Goal: Task Accomplishment & Management: Manage account settings

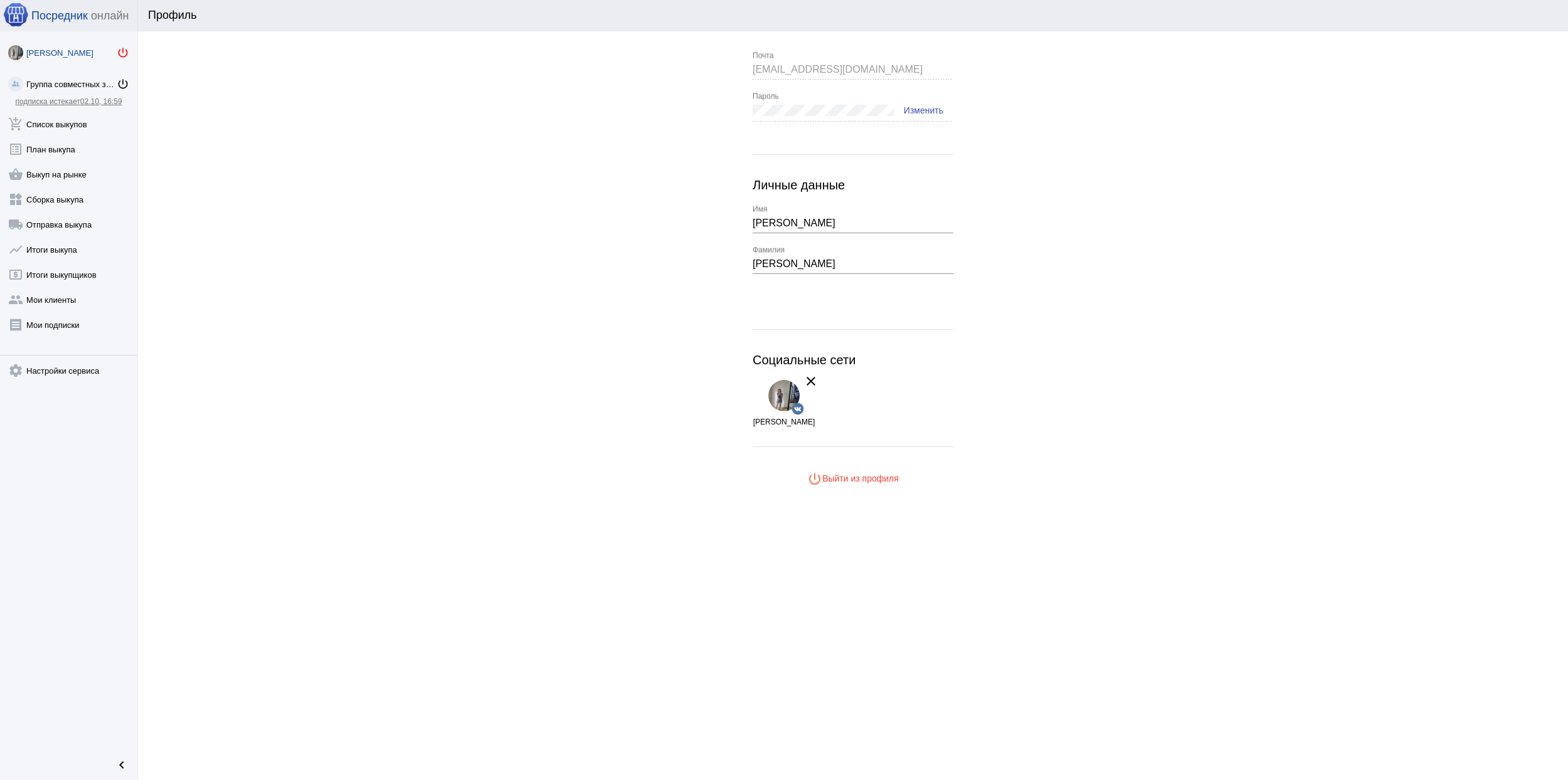
click at [126, 50] on mat-icon "power_settings_new" at bounding box center [122, 52] width 12 height 12
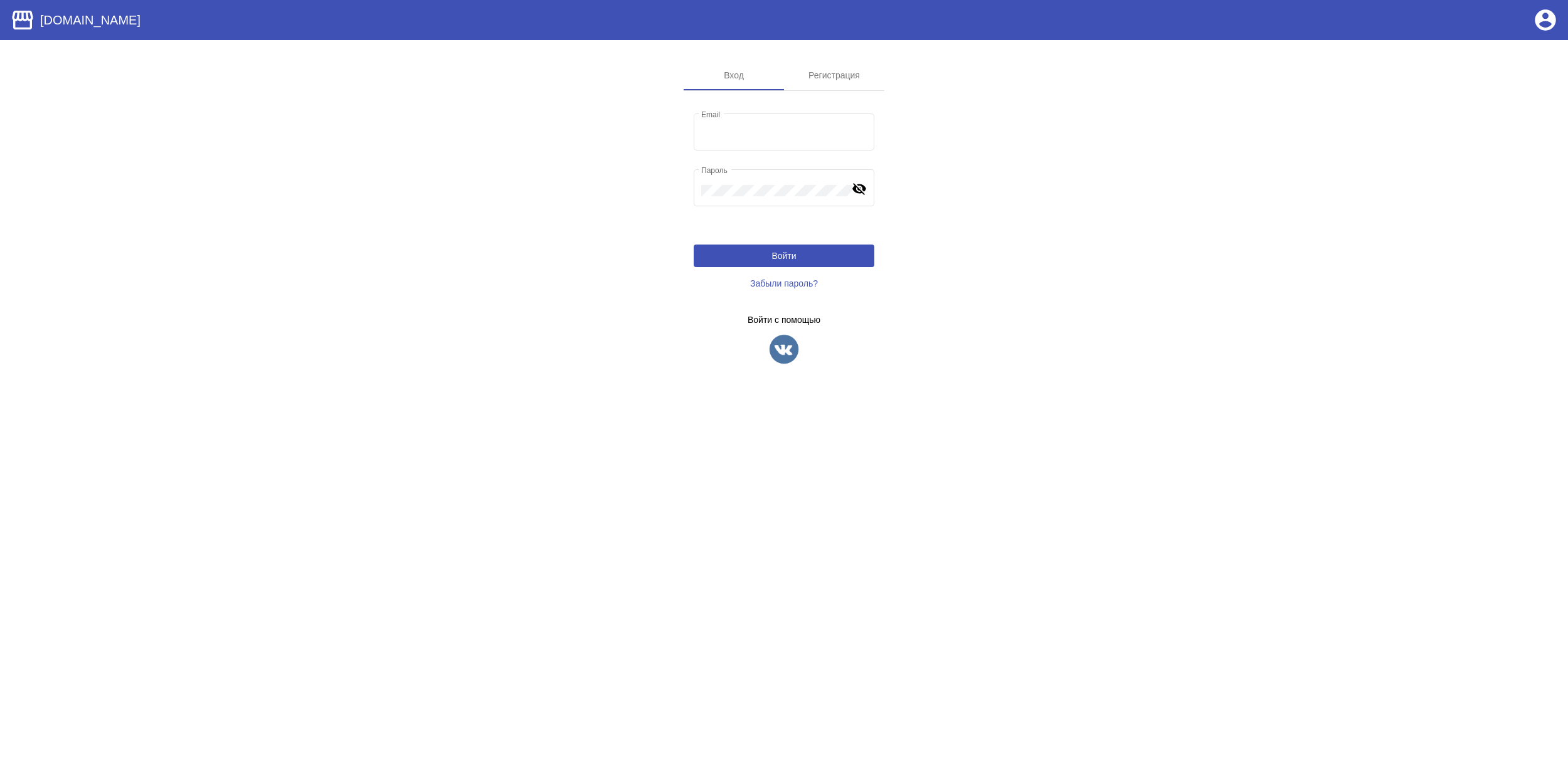
type input "[EMAIL_ADDRESS][DOMAIN_NAME]"
click at [788, 357] on img at bounding box center [784, 349] width 31 height 31
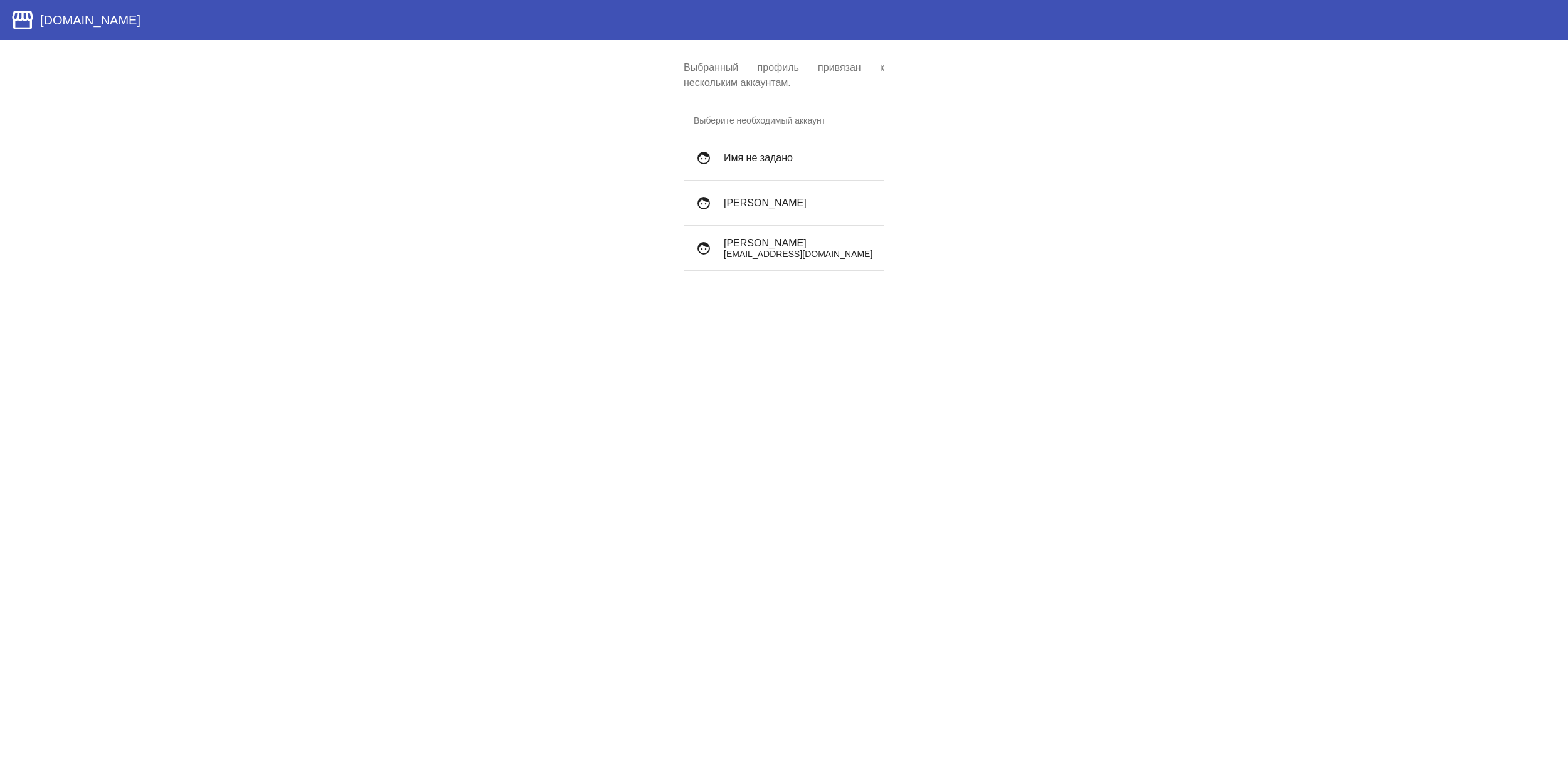
click at [819, 241] on h4 "Archibald Wetuicki" at bounding box center [799, 243] width 150 height 11
